Goal: Task Accomplishment & Management: Use online tool/utility

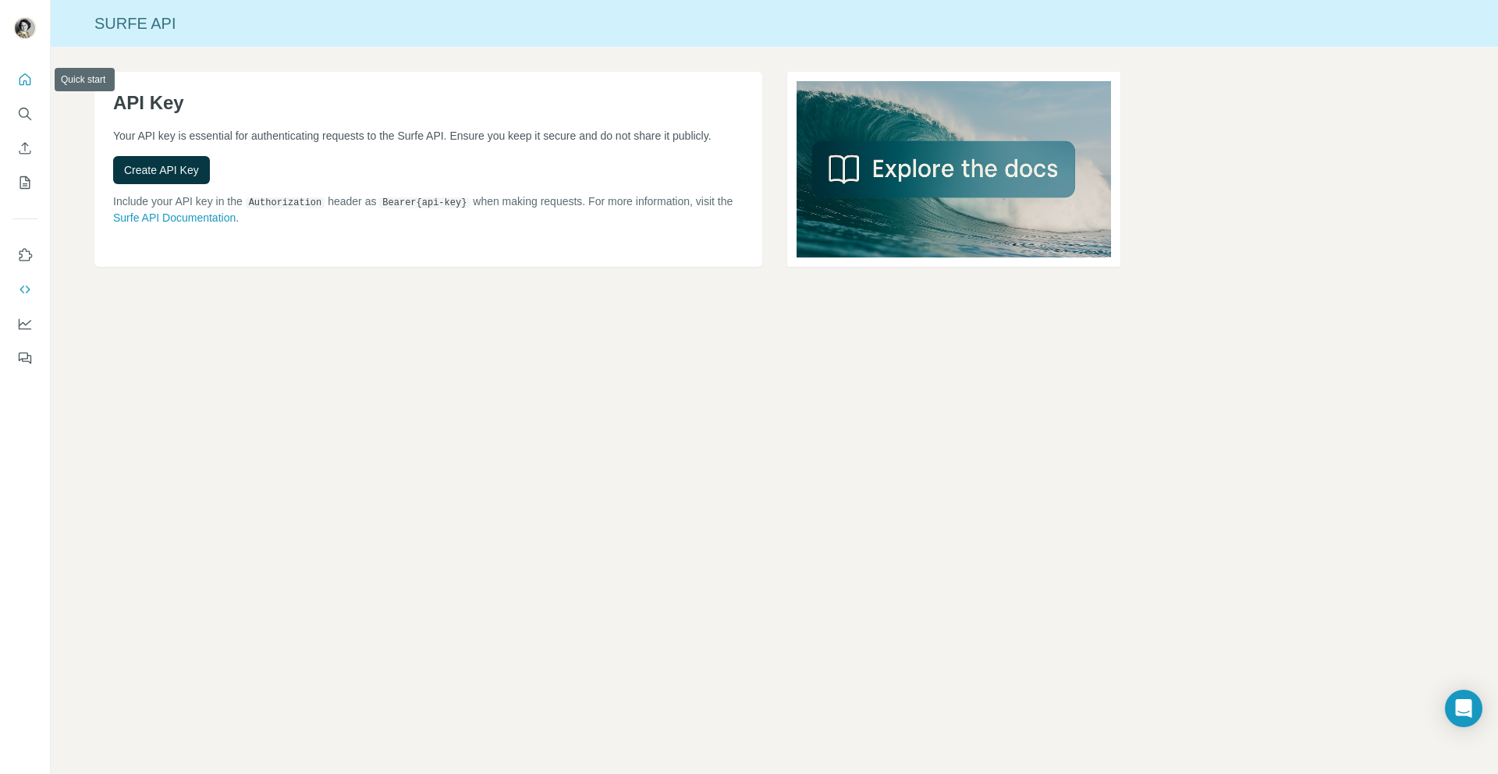
click at [27, 80] on icon "Quick start" at bounding box center [25, 80] width 16 height 16
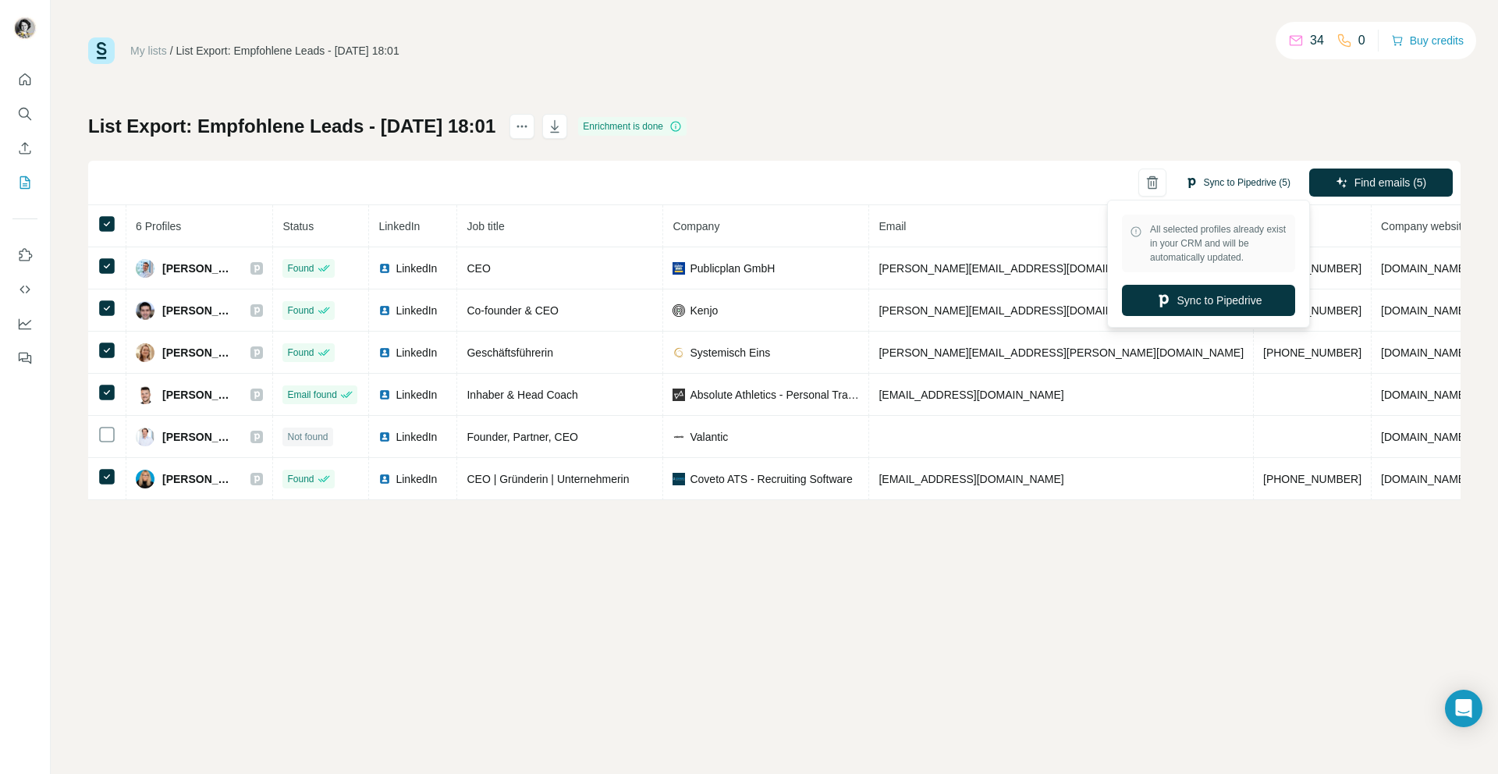
click at [1234, 186] on button "Sync to Pipedrive (5)" at bounding box center [1237, 182] width 127 height 23
click at [1209, 296] on button "Sync to Pipedrive" at bounding box center [1208, 300] width 173 height 31
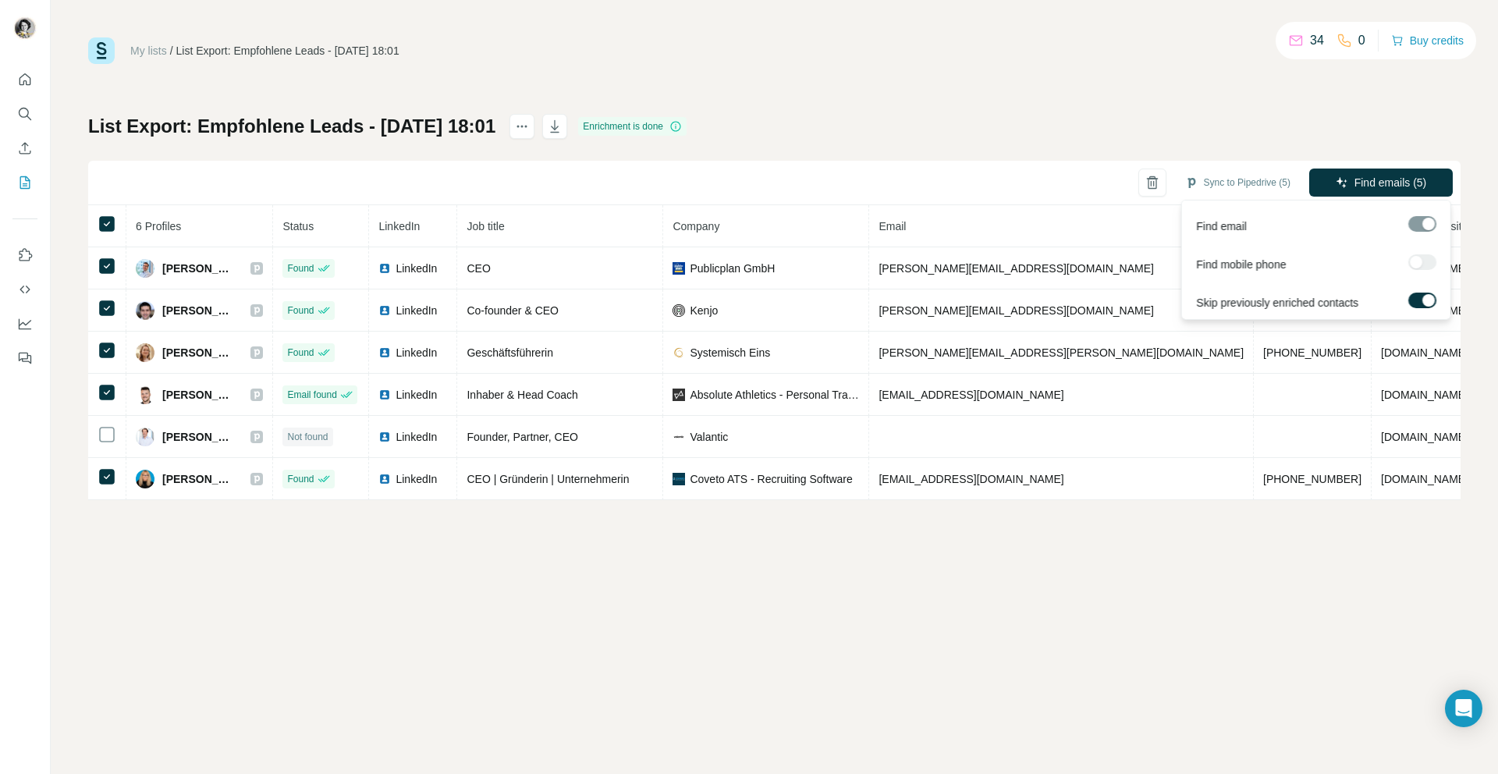
click at [1426, 225] on div at bounding box center [1422, 224] width 28 height 16
click at [1372, 185] on span "Find emails (5)" at bounding box center [1390, 183] width 73 height 16
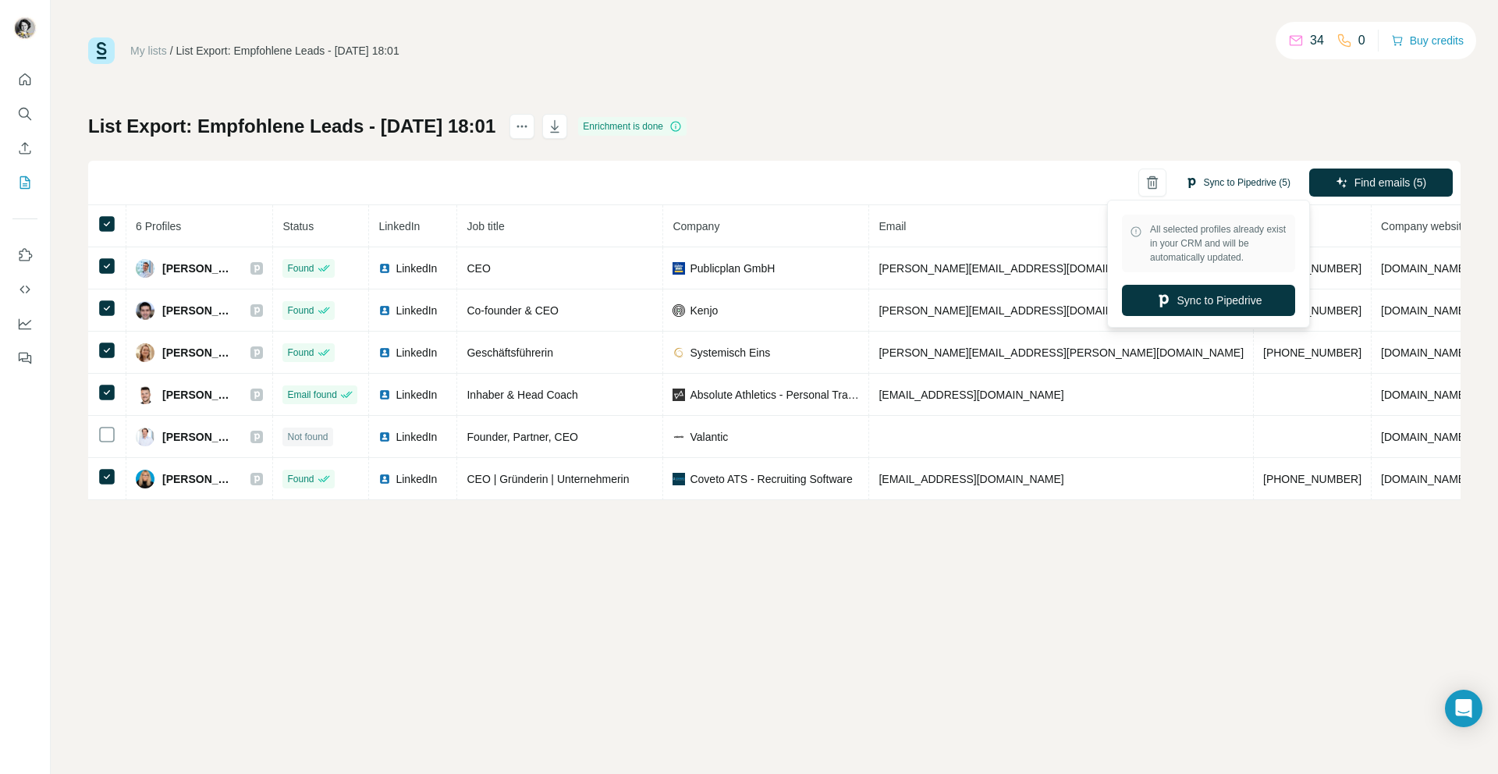
click at [1221, 186] on button "Sync to Pipedrive (5)" at bounding box center [1237, 182] width 127 height 23
click at [1218, 301] on button "Sync to Pipedrive" at bounding box center [1208, 300] width 173 height 31
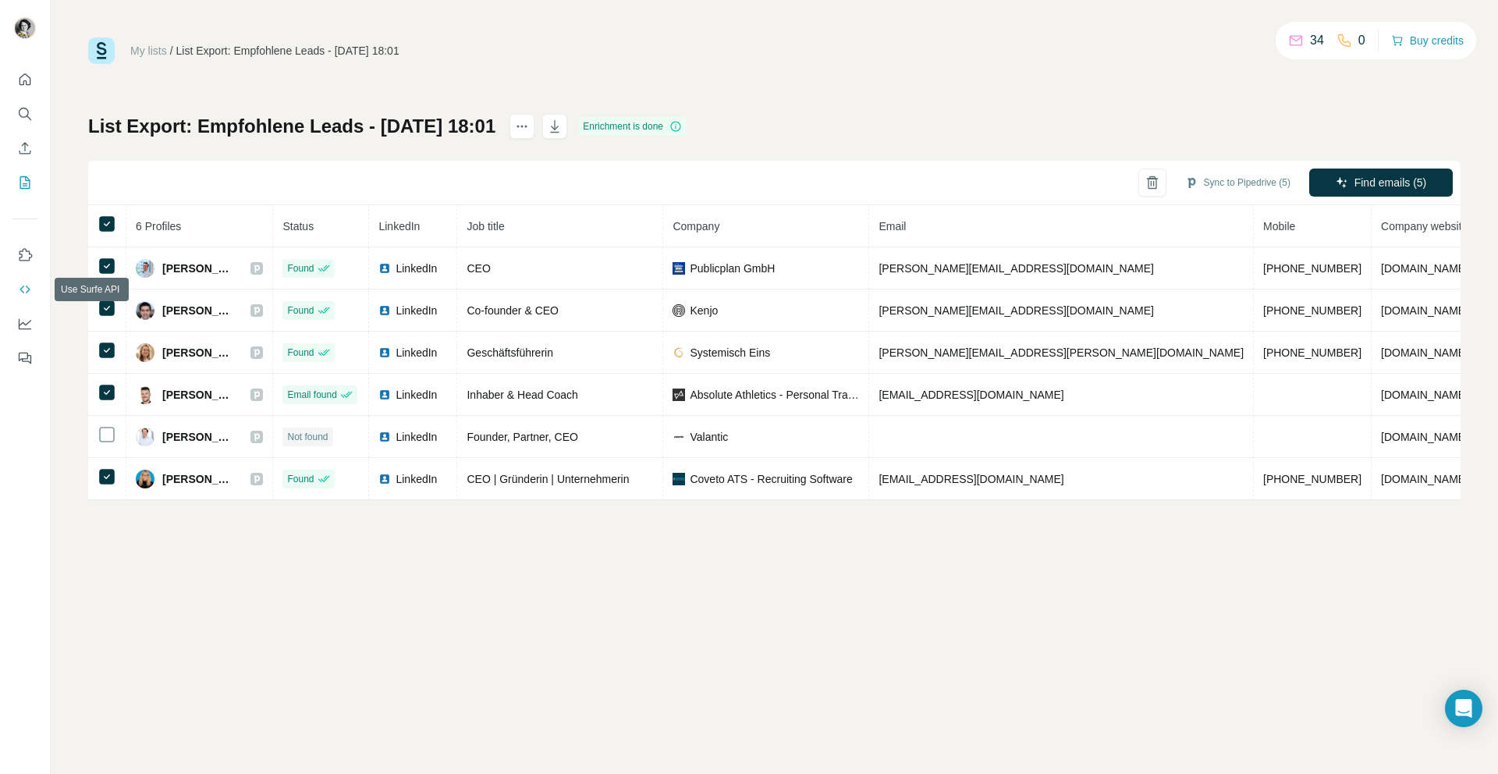
click at [29, 287] on icon "Use Surfe API" at bounding box center [25, 290] width 16 height 16
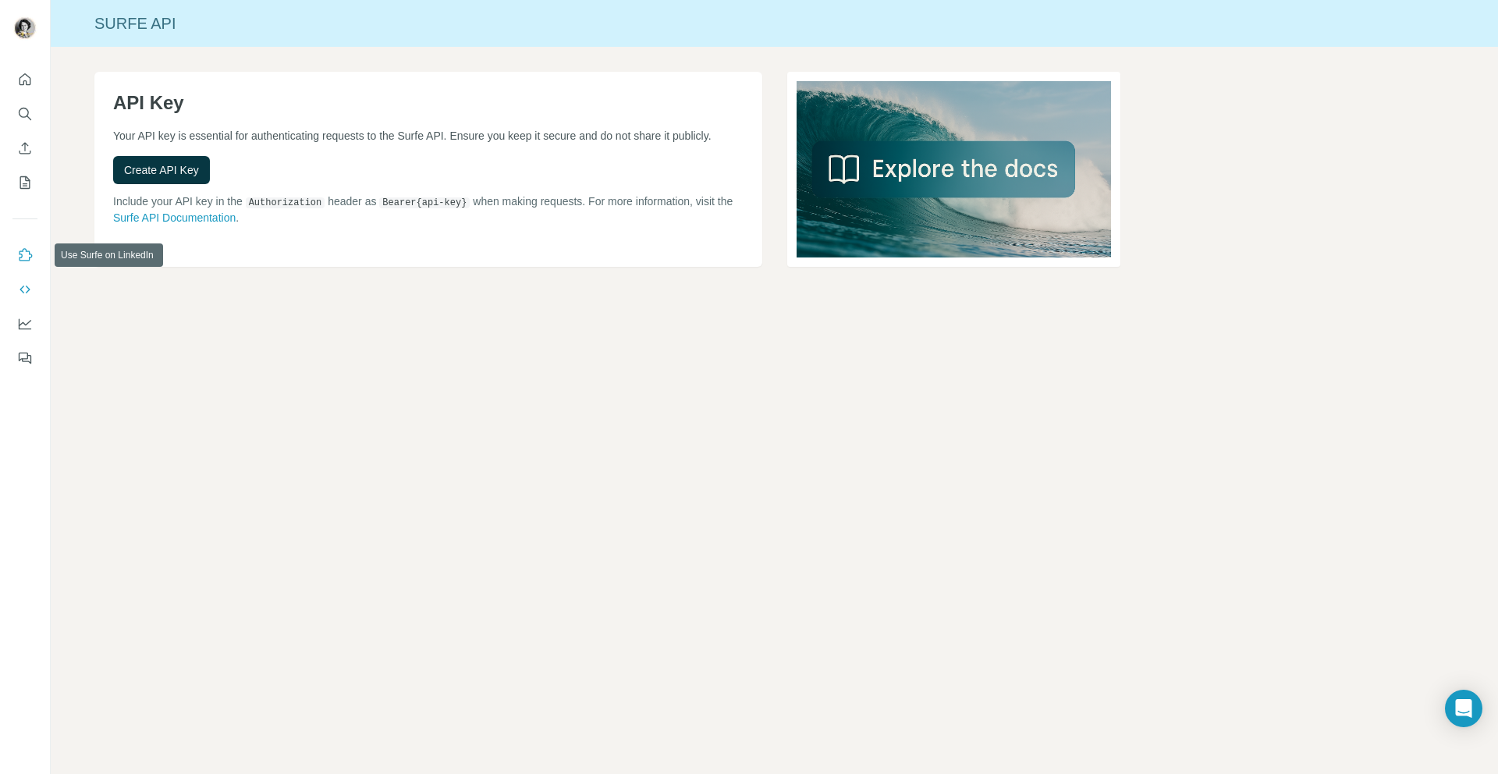
click at [28, 258] on icon "Use Surfe on LinkedIn" at bounding box center [25, 255] width 16 height 16
click at [26, 78] on icon "Quick start" at bounding box center [25, 80] width 16 height 16
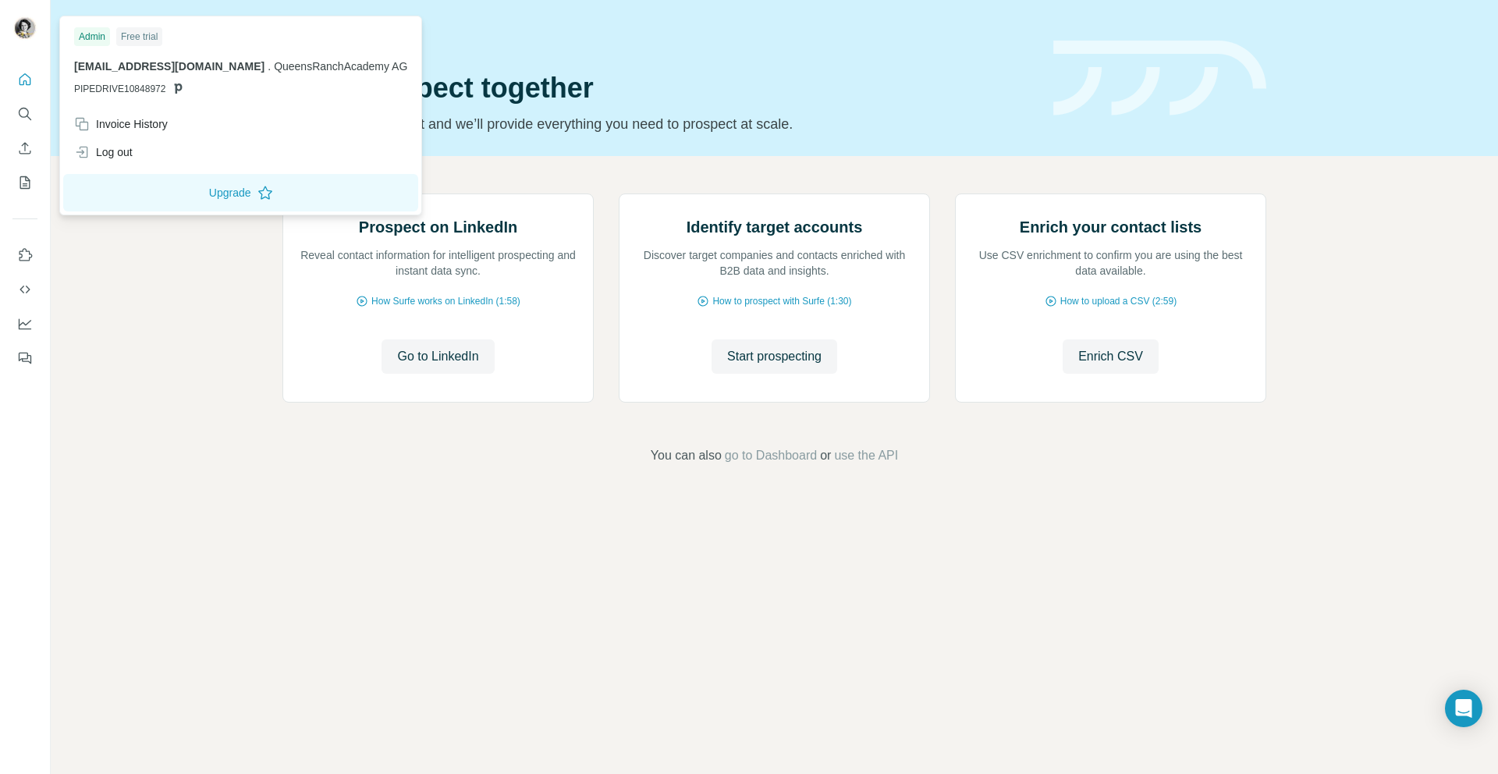
click at [28, 30] on img at bounding box center [24, 28] width 25 height 25
